Goal: Transaction & Acquisition: Book appointment/travel/reservation

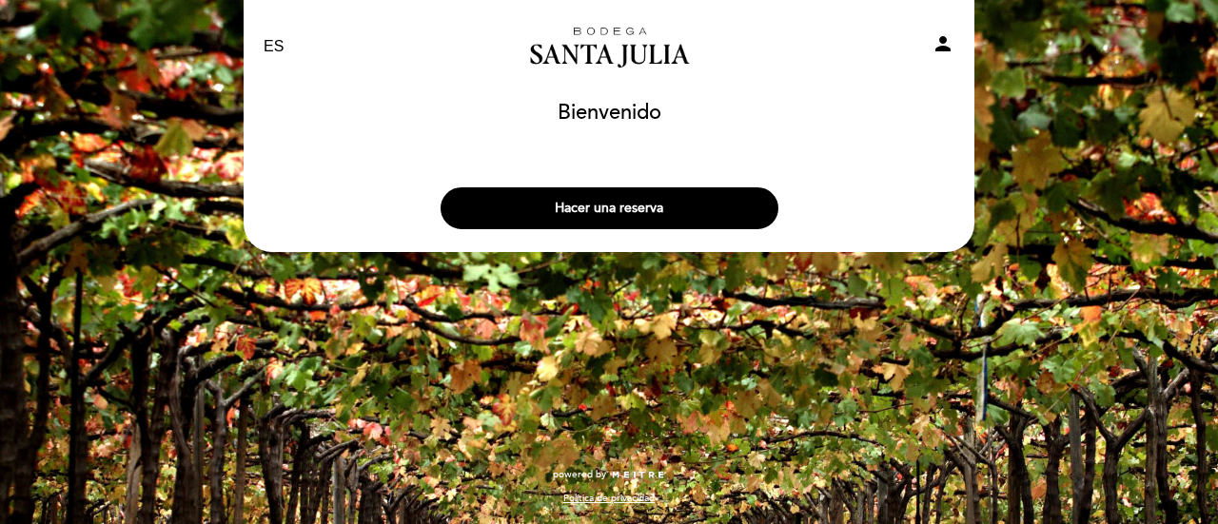
select select "es"
click at [628, 211] on button "Hacer una reserva" at bounding box center [610, 208] width 338 height 42
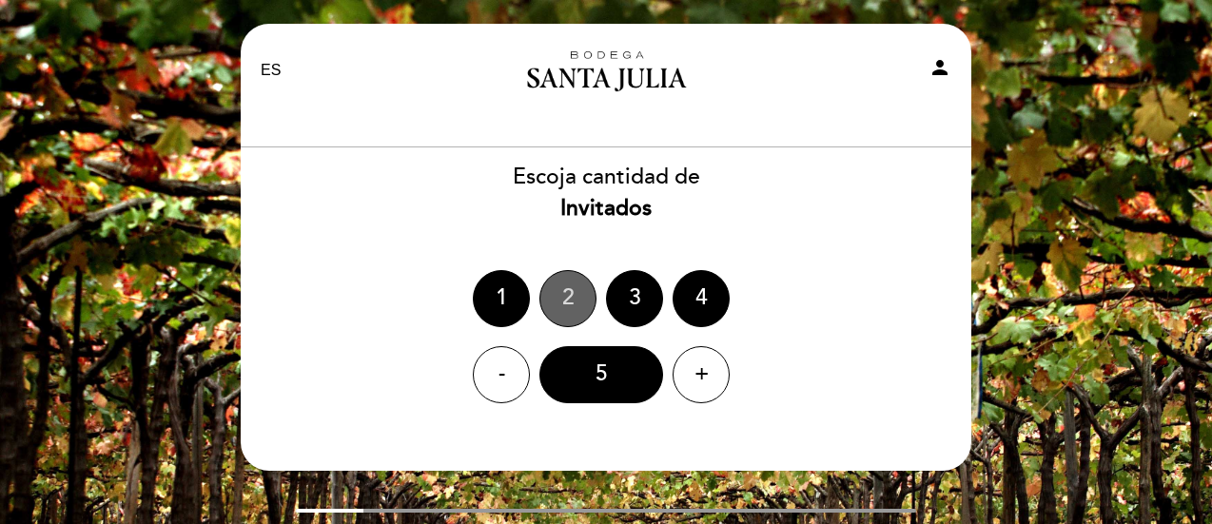
click at [560, 299] on div "2" at bounding box center [568, 298] width 57 height 57
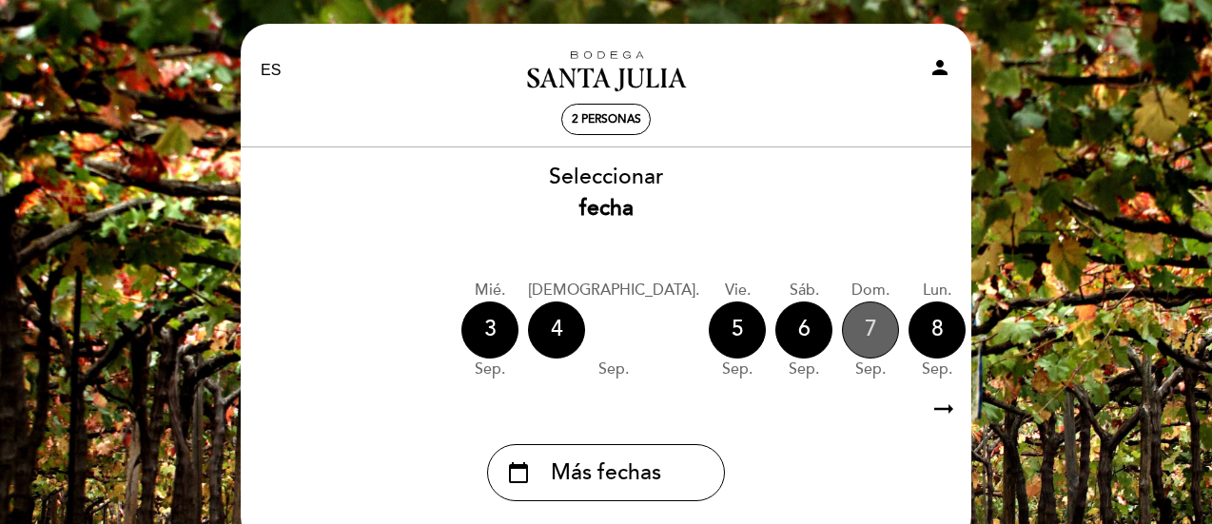
click at [842, 329] on div "7" at bounding box center [870, 330] width 57 height 57
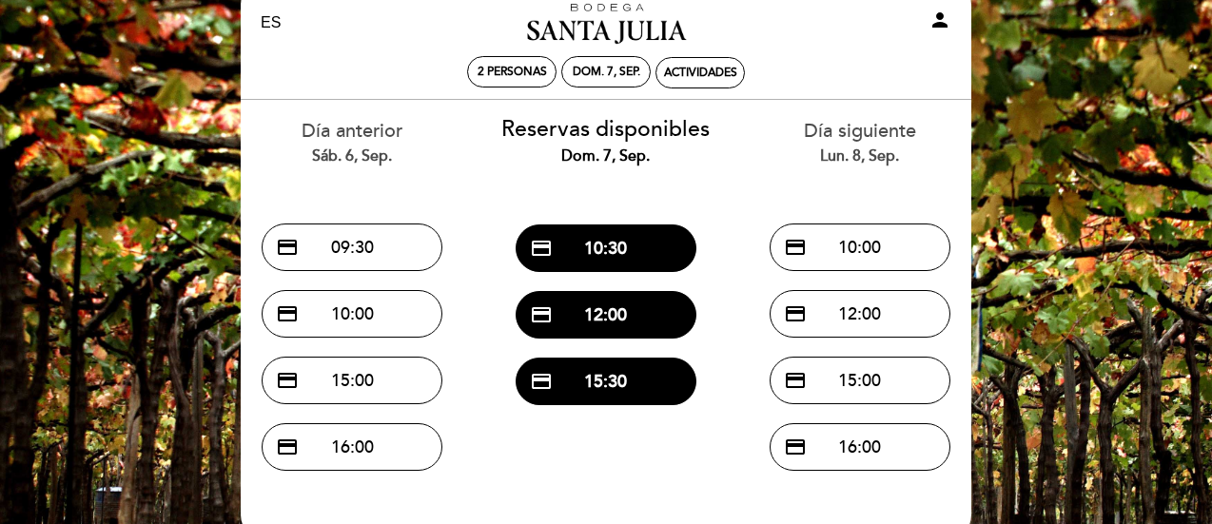
scroll to position [49, 0]
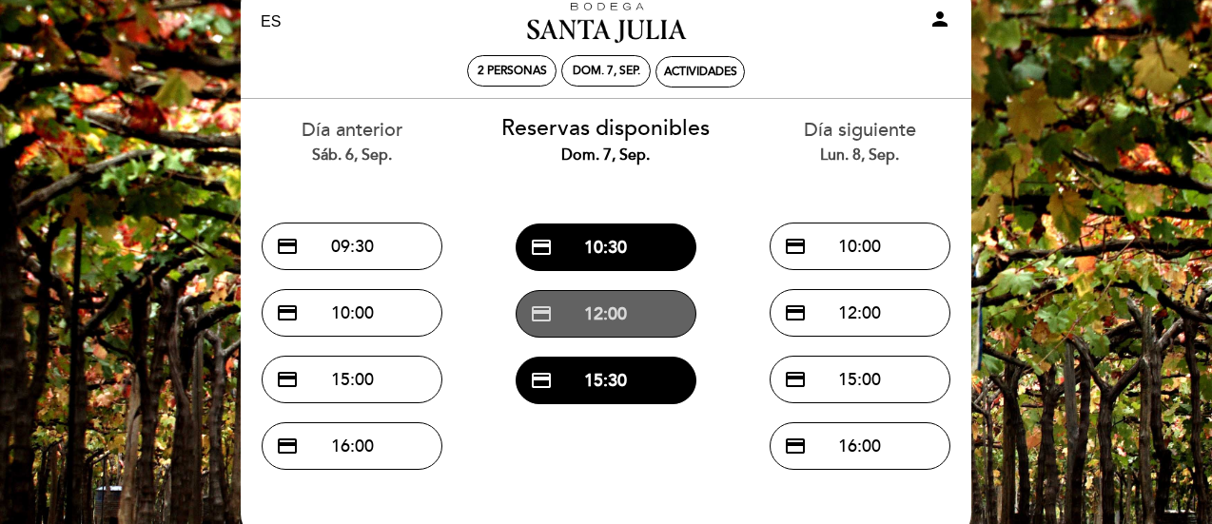
click at [637, 314] on button "credit_card 12:00" at bounding box center [606, 314] width 181 height 48
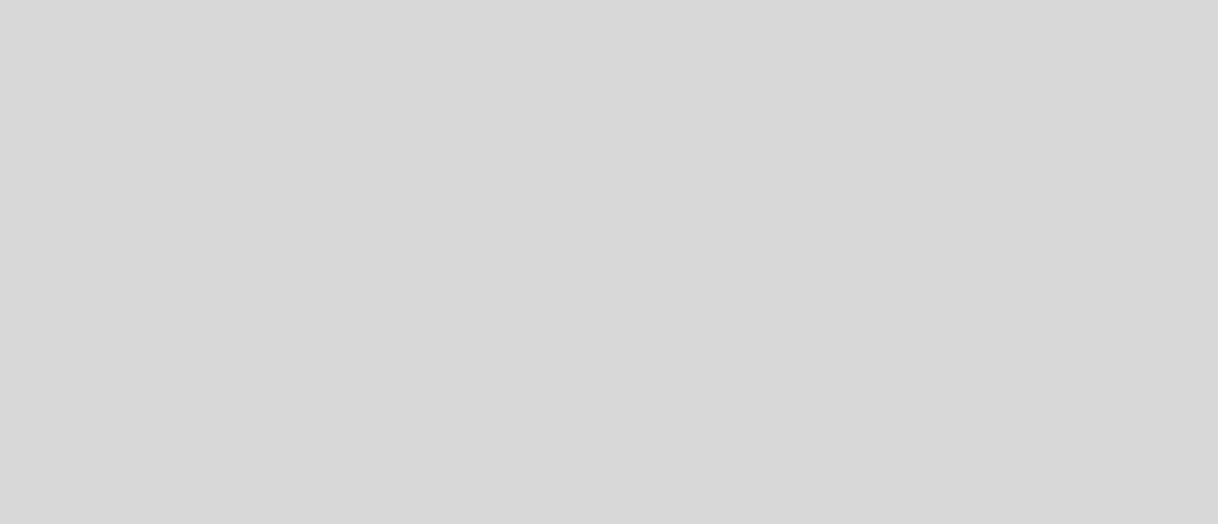
select select "es"
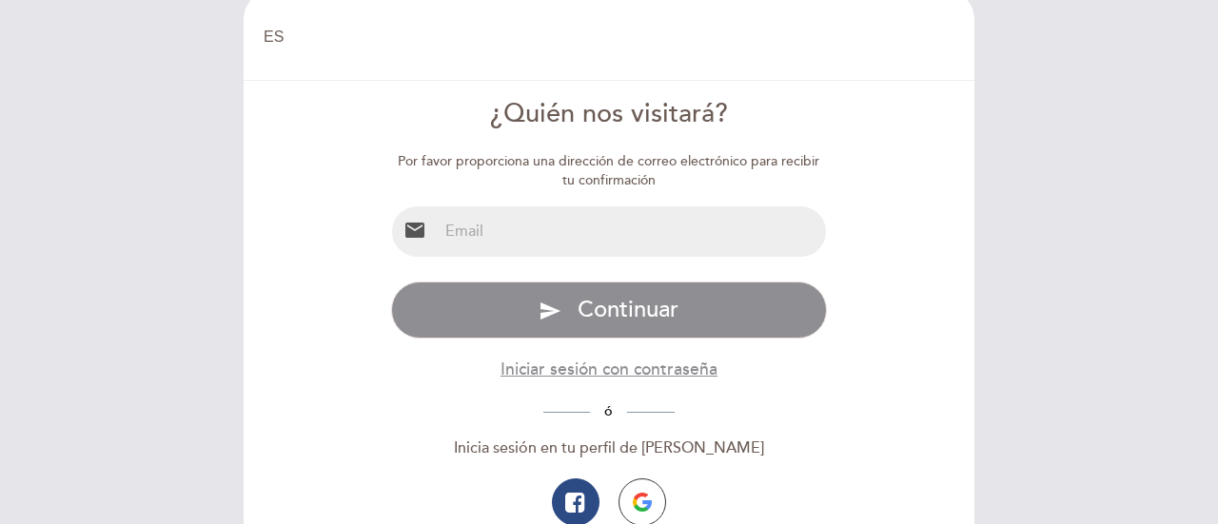
scroll to position [34, 0]
click at [609, 233] on input "email" at bounding box center [632, 231] width 389 height 50
type input "[EMAIL_ADDRESS][DOMAIN_NAME]"
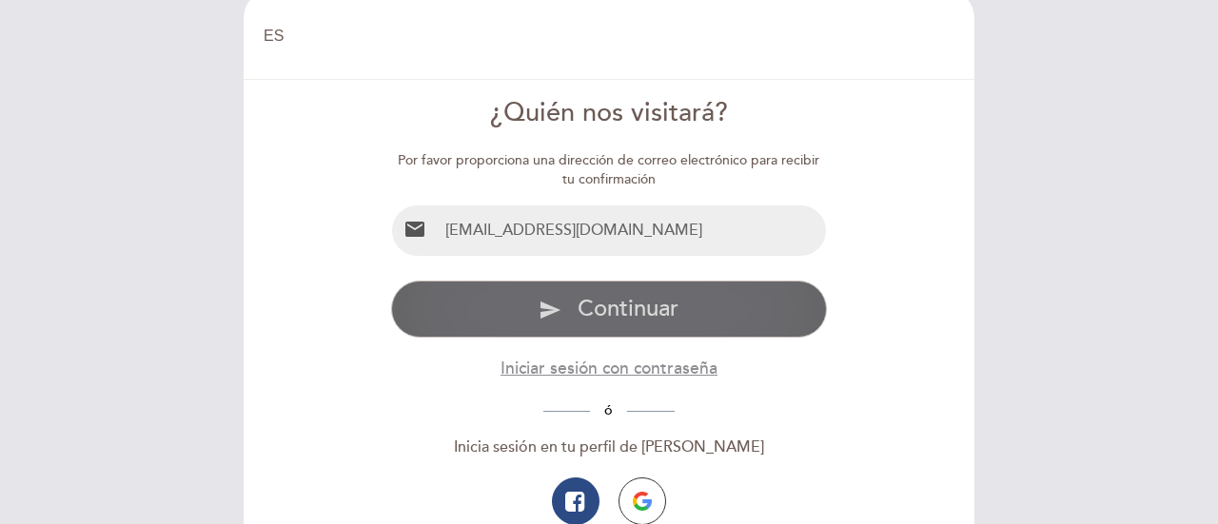
click at [604, 309] on span "Continuar" at bounding box center [628, 309] width 101 height 28
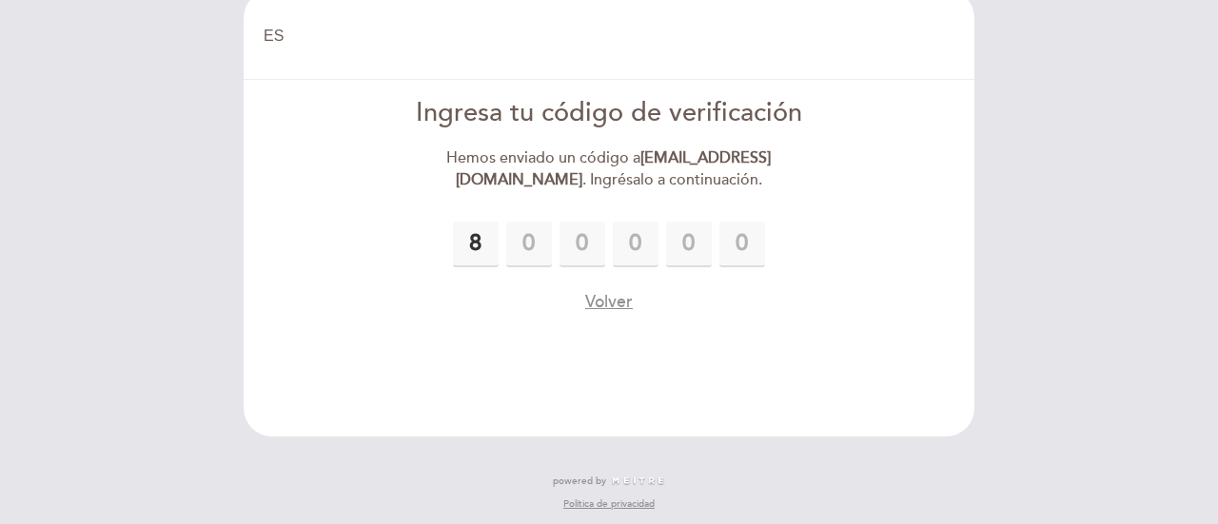
type input "8"
type input "1"
type input "5"
type input "6"
type input "5"
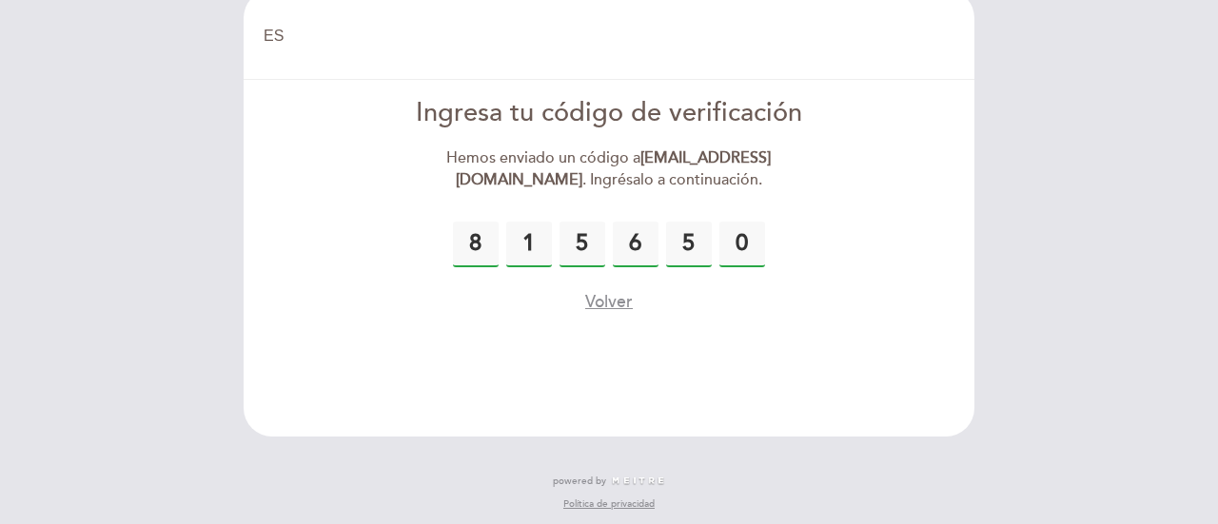
type input "0"
